Goal: Find specific page/section: Find specific page/section

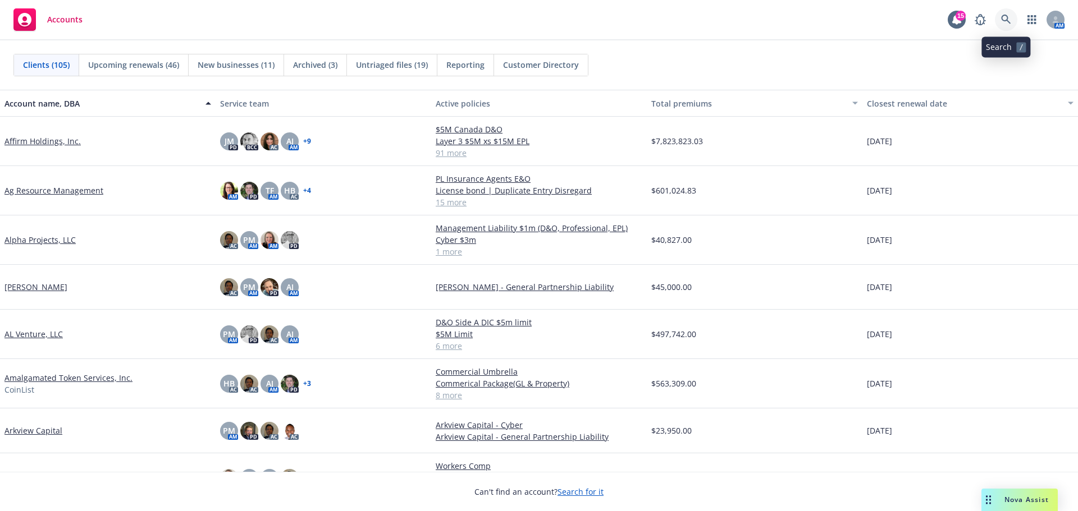
click at [1007, 20] on icon at bounding box center [1006, 20] width 10 height 10
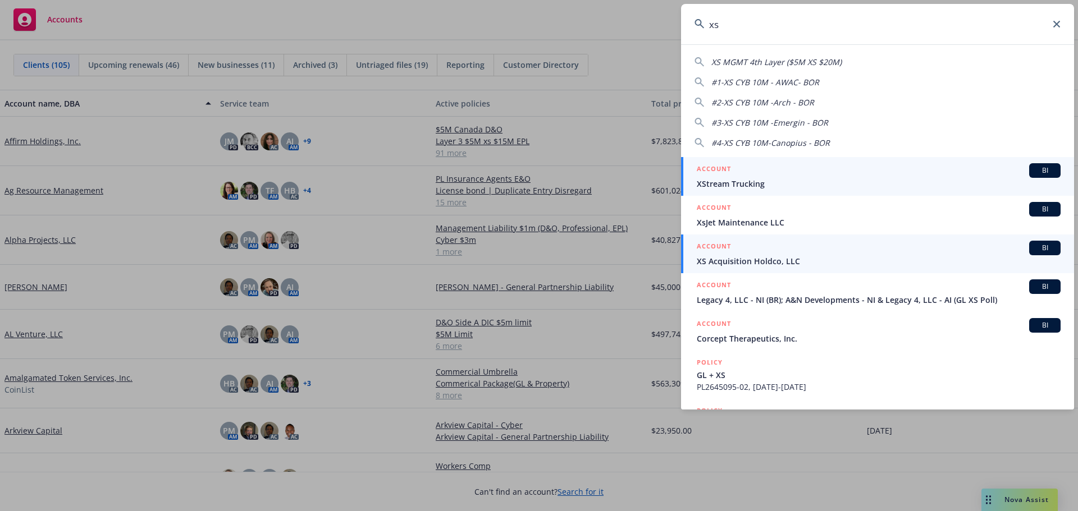
type input "xs"
click at [743, 254] on div "ACCOUNT BI" at bounding box center [879, 248] width 364 height 15
